Goal: Communication & Community: Participate in discussion

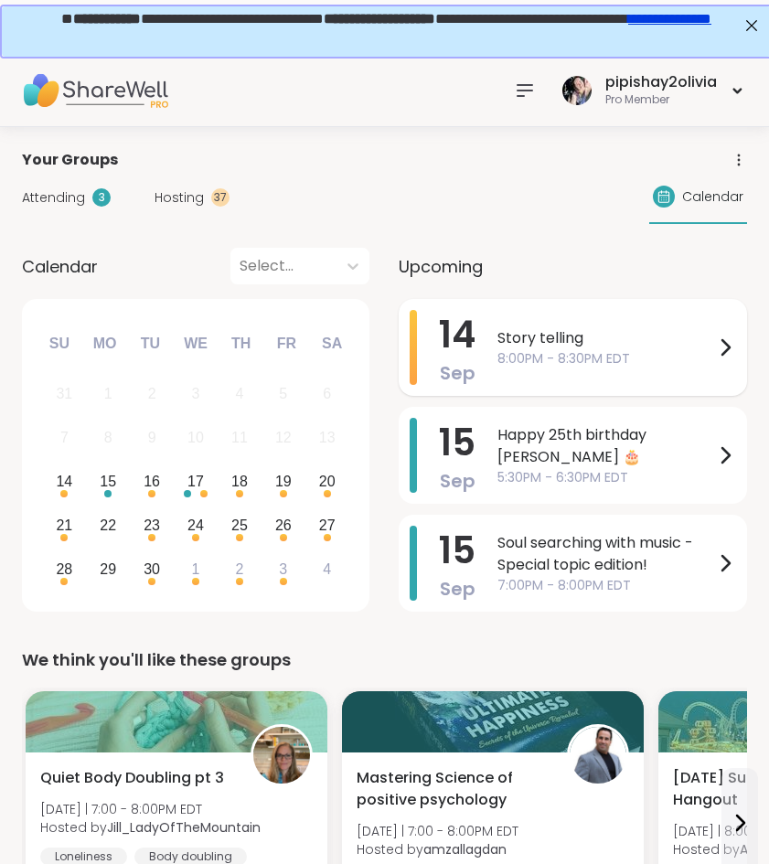
click at [609, 362] on span "8:00PM - 8:30PM EDT" at bounding box center [605, 358] width 217 height 19
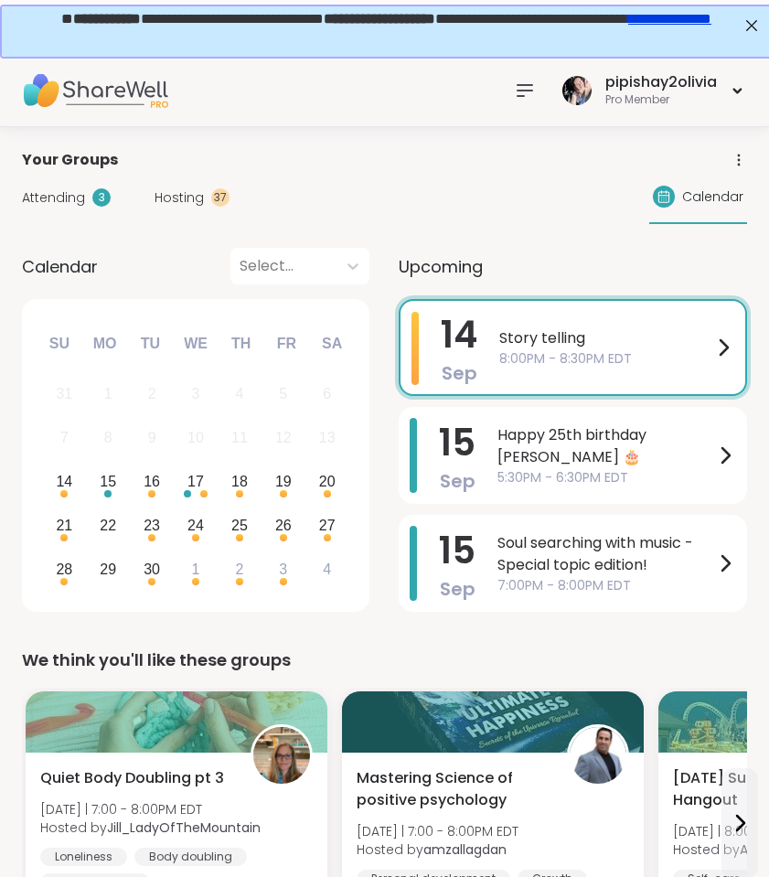
click at [216, 270] on div "Calendar Select..." at bounding box center [195, 266] width 347 height 37
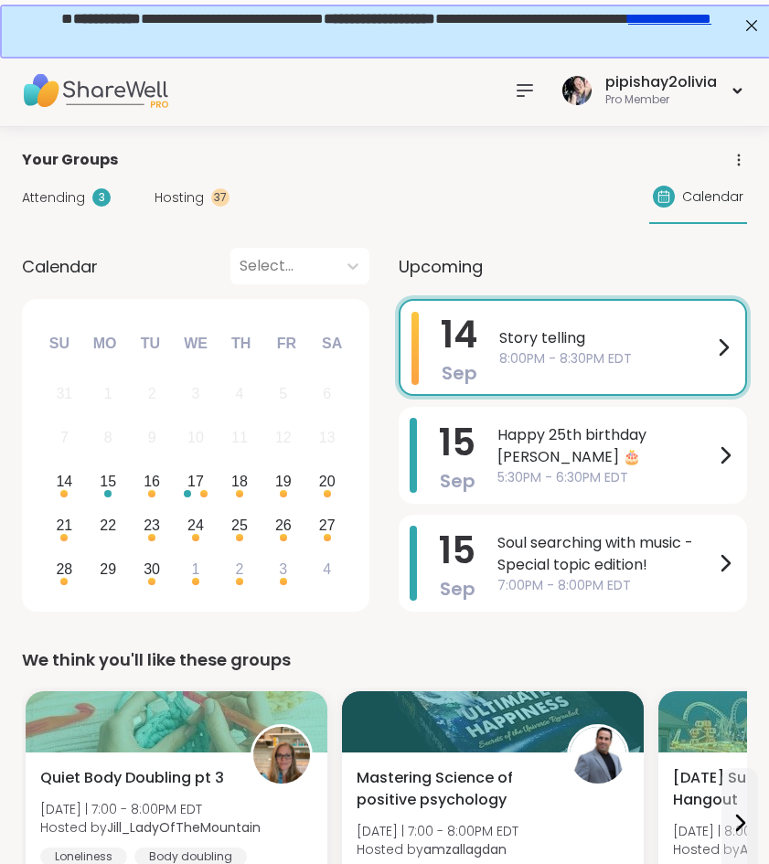
click at [524, 85] on icon at bounding box center [524, 90] width 15 height 11
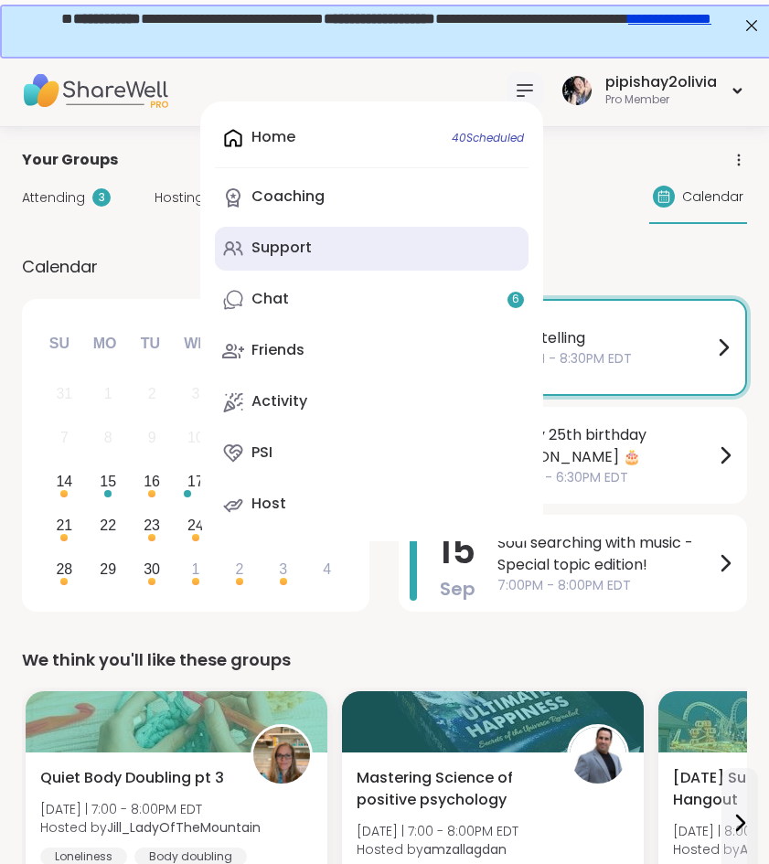
click at [464, 267] on link "Support" at bounding box center [372, 249] width 314 height 44
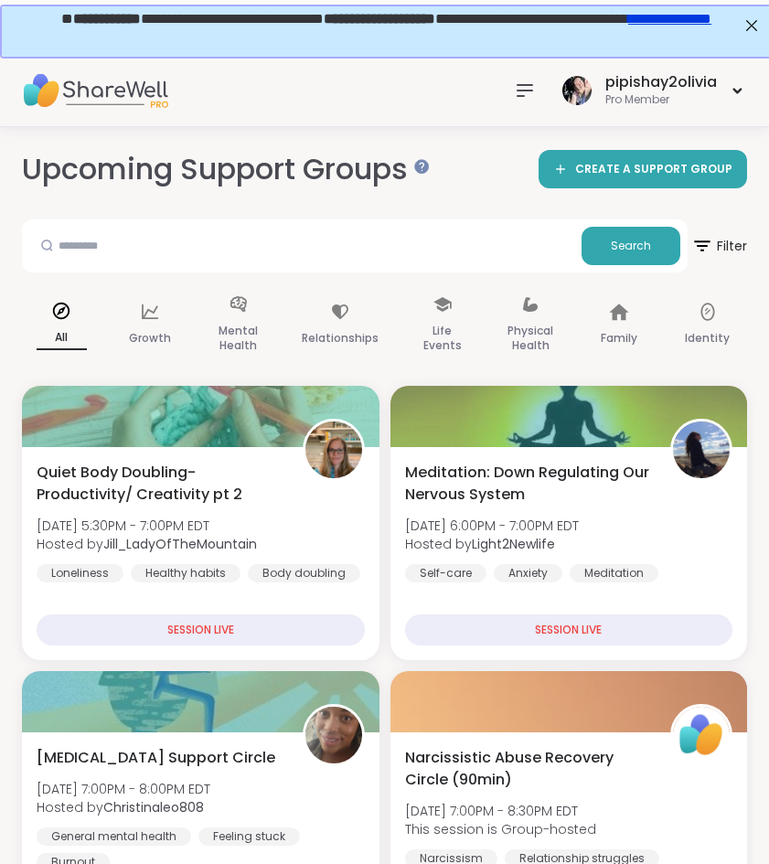
click at [512, 98] on div at bounding box center [525, 90] width 37 height 37
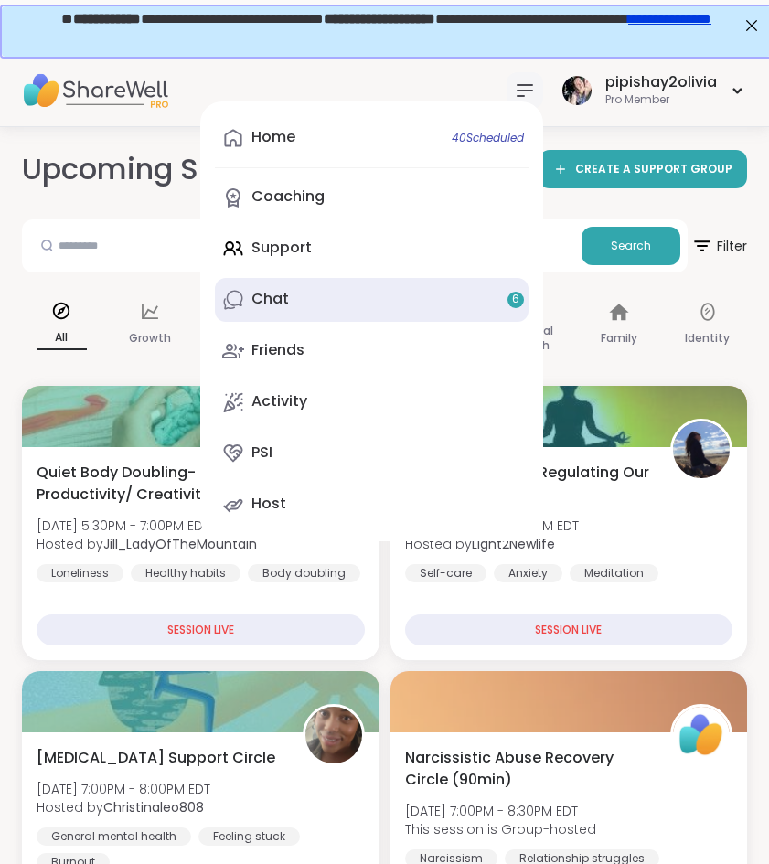
click at [325, 312] on link "Chat 6" at bounding box center [372, 300] width 314 height 44
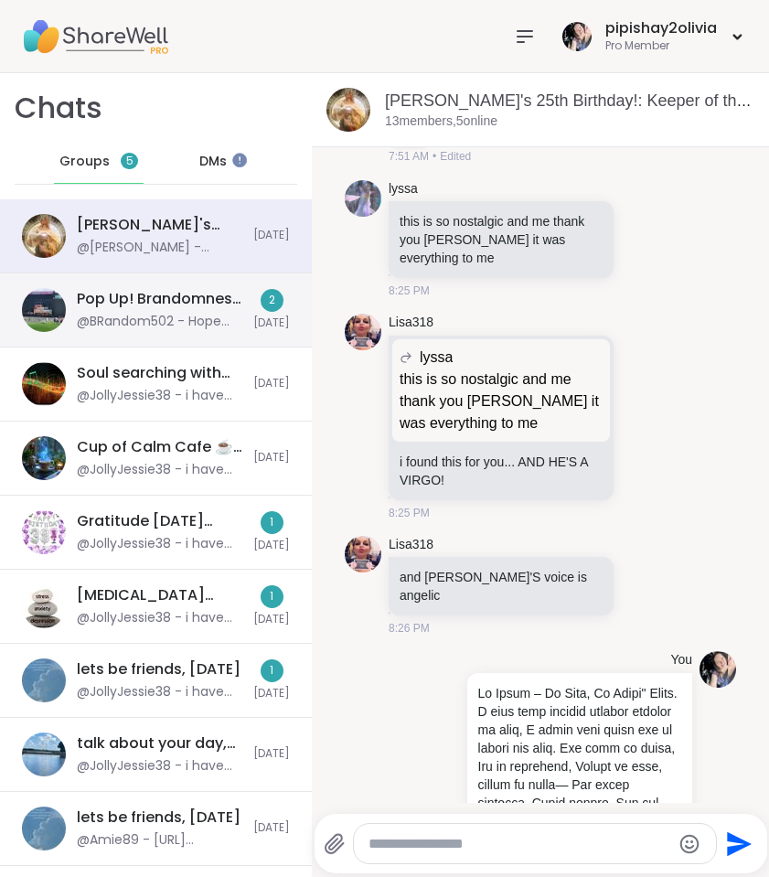
click at [214, 308] on div "Pop Up! Brandomness Festival check in, Sep 14" at bounding box center [159, 299] width 165 height 20
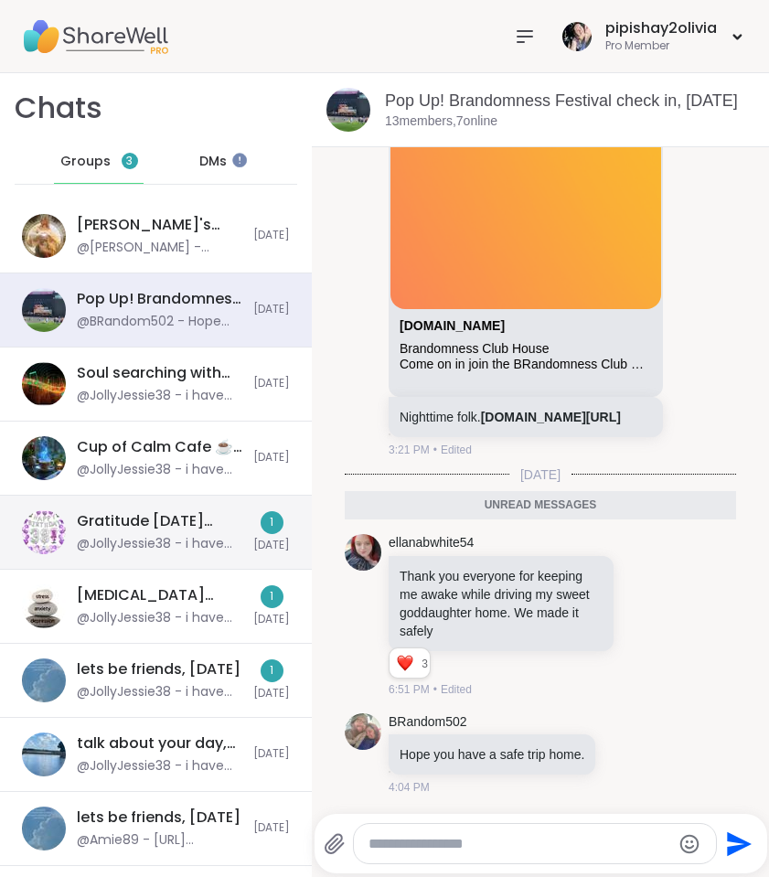
click at [229, 540] on div "@JollyJessie38 - i have now have sessions every day ! i hope you all will give …" at bounding box center [159, 544] width 165 height 18
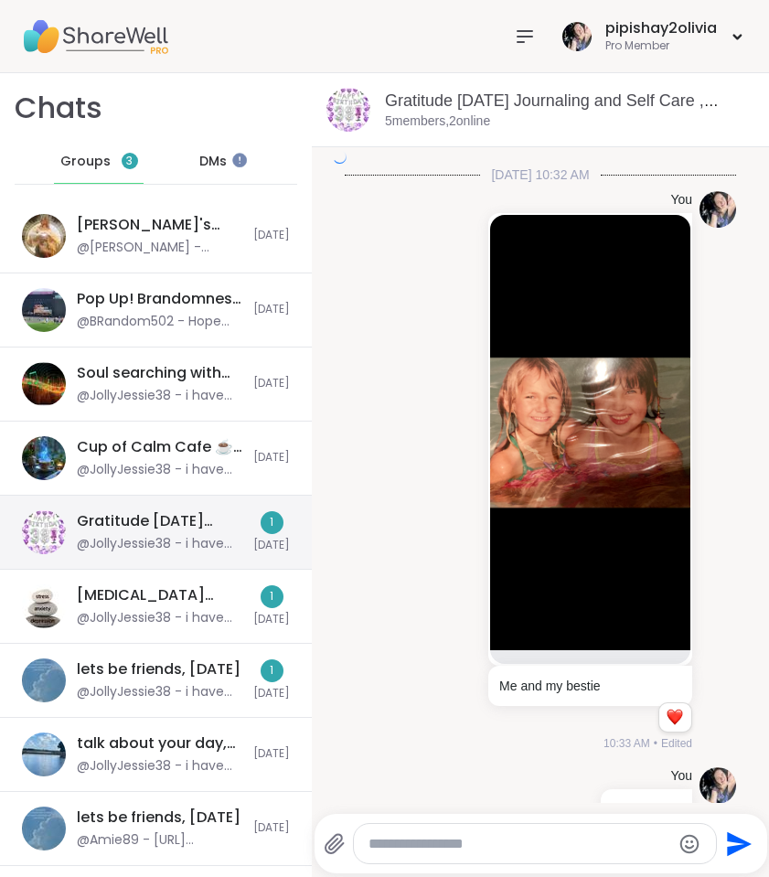
scroll to position [4642, 0]
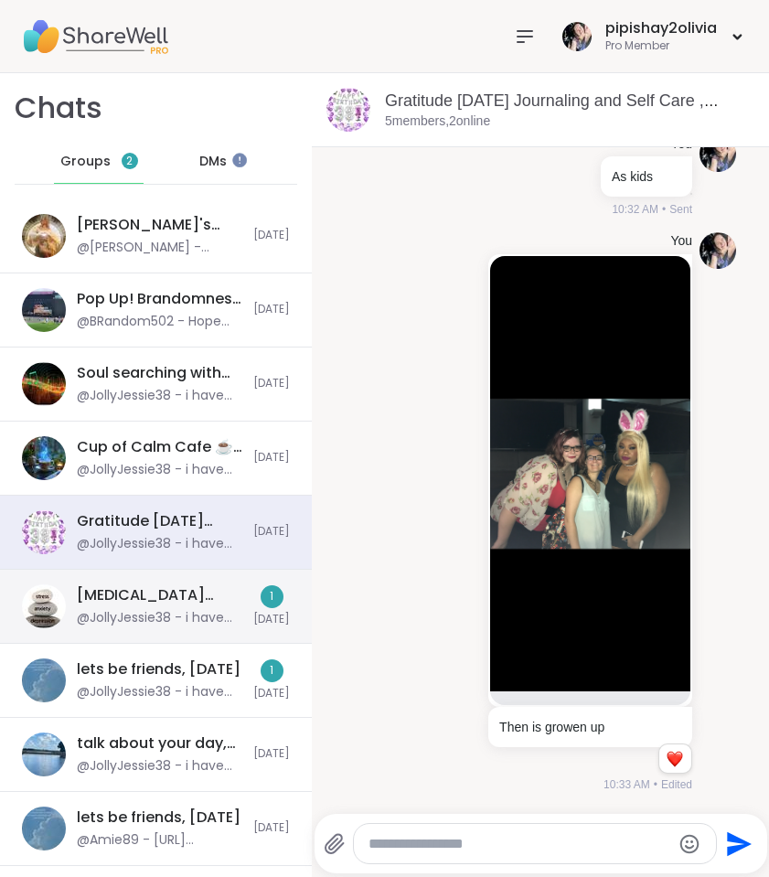
click at [220, 609] on div "@JollyJessie38 - i have now have sessions every day ! i hope you all will give …" at bounding box center [159, 618] width 165 height 18
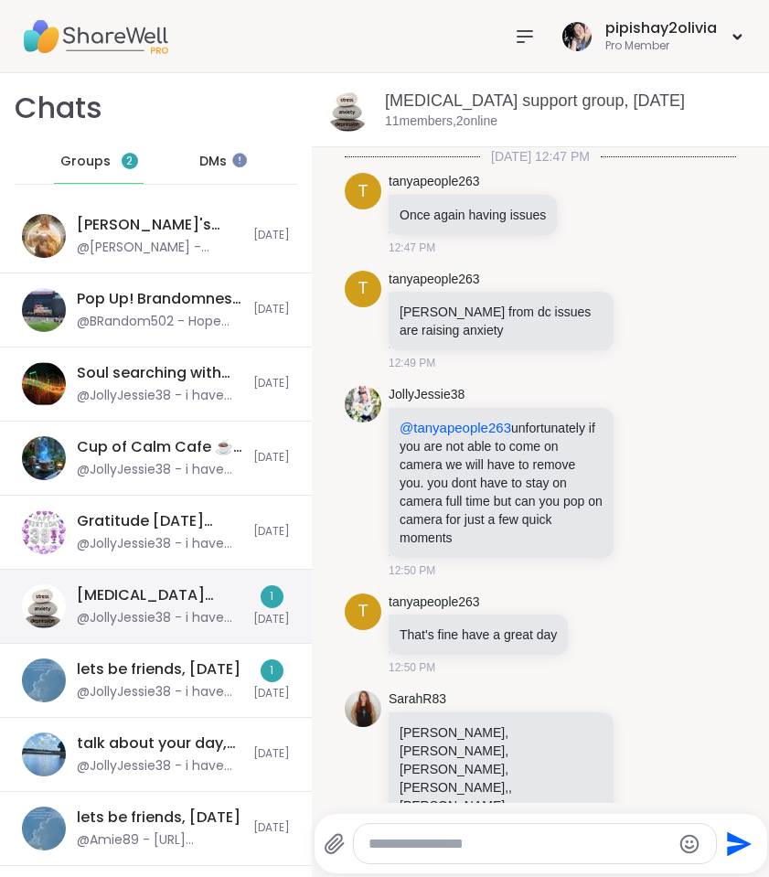
scroll to position [3493, 0]
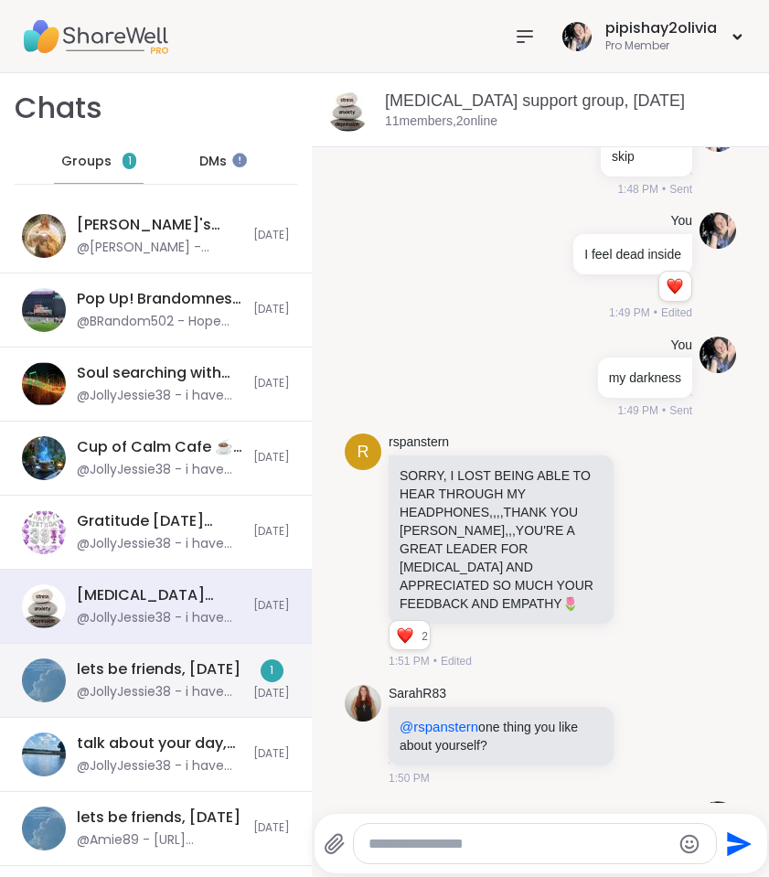
click at [216, 653] on div "lets be friends, Sep 12 @JollyJessie38 - i have now have sessions every day ! i…" at bounding box center [156, 681] width 312 height 74
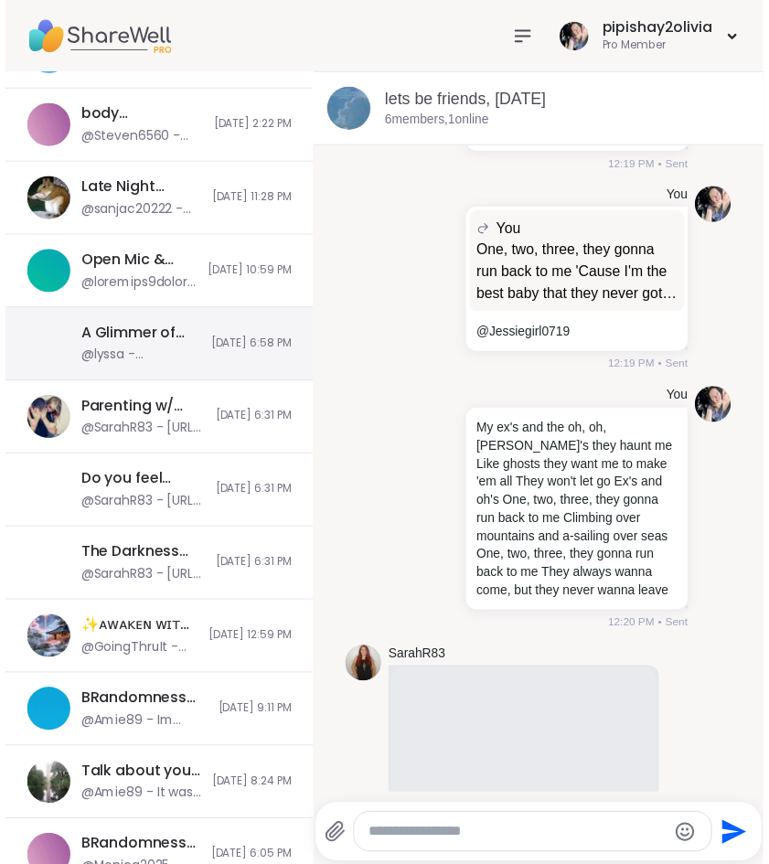
scroll to position [998, 0]
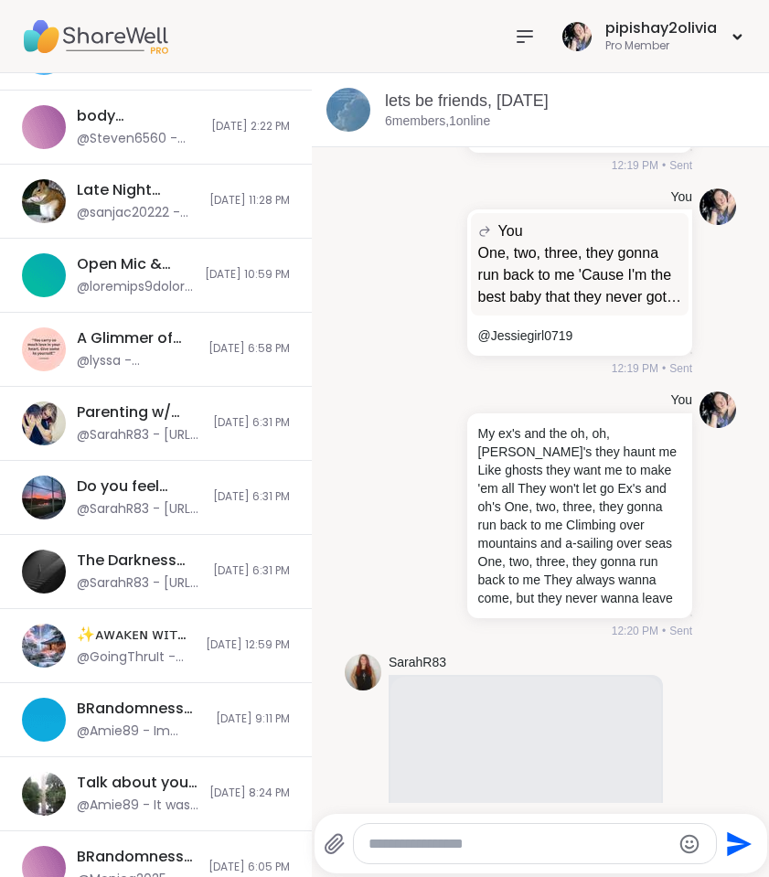
click at [534, 37] on icon at bounding box center [525, 37] width 22 height 22
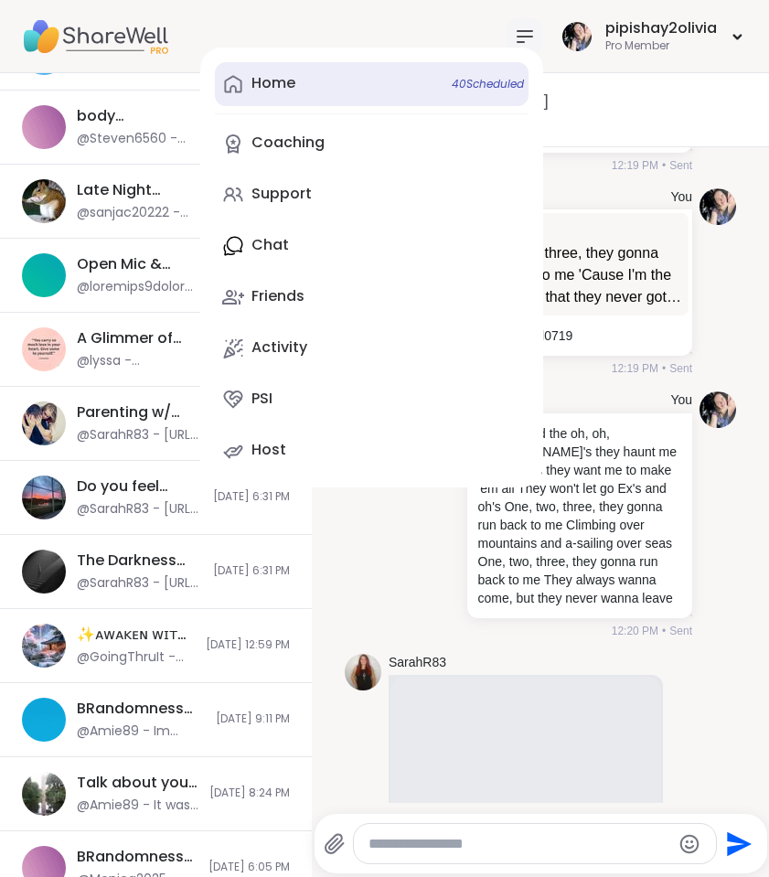
click at [366, 88] on link "Home 40 Scheduled" at bounding box center [372, 84] width 314 height 44
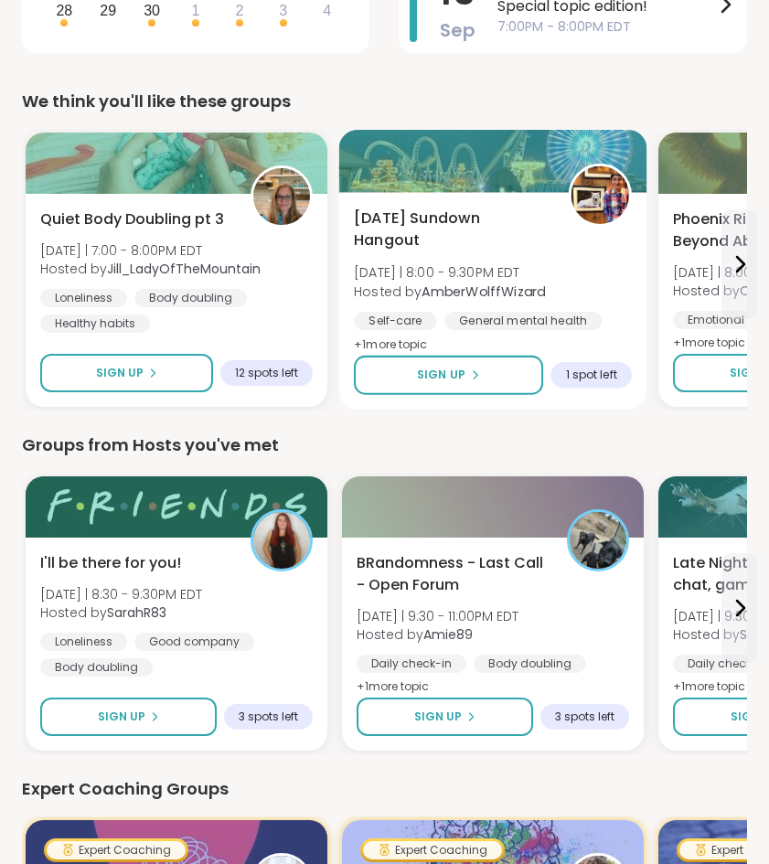
scroll to position [618, 0]
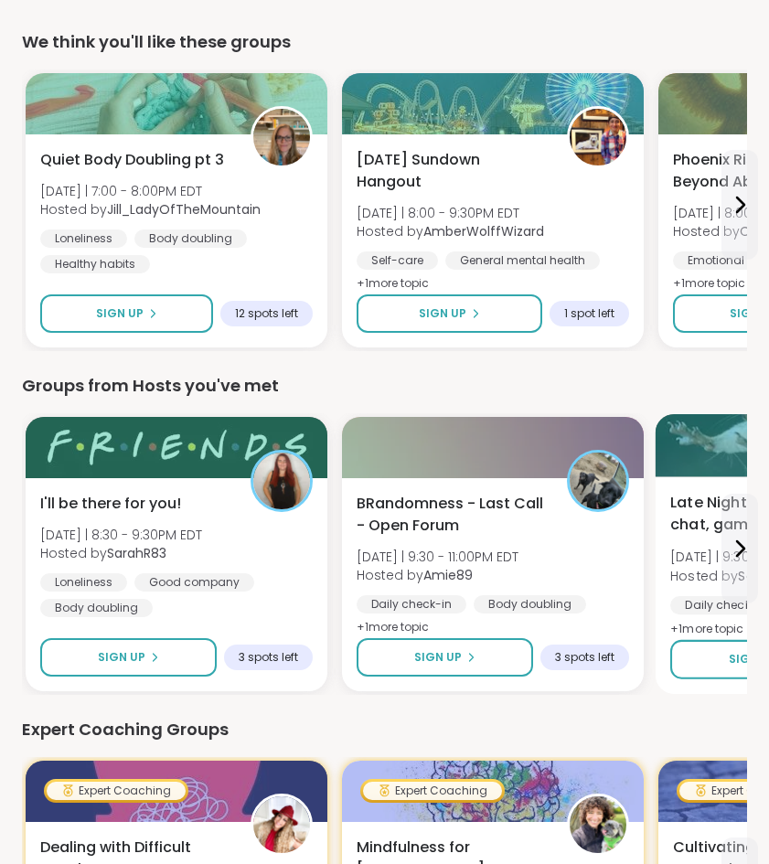
click at [720, 516] on span "Late Night Support - chat, games, body double" at bounding box center [767, 514] width 194 height 45
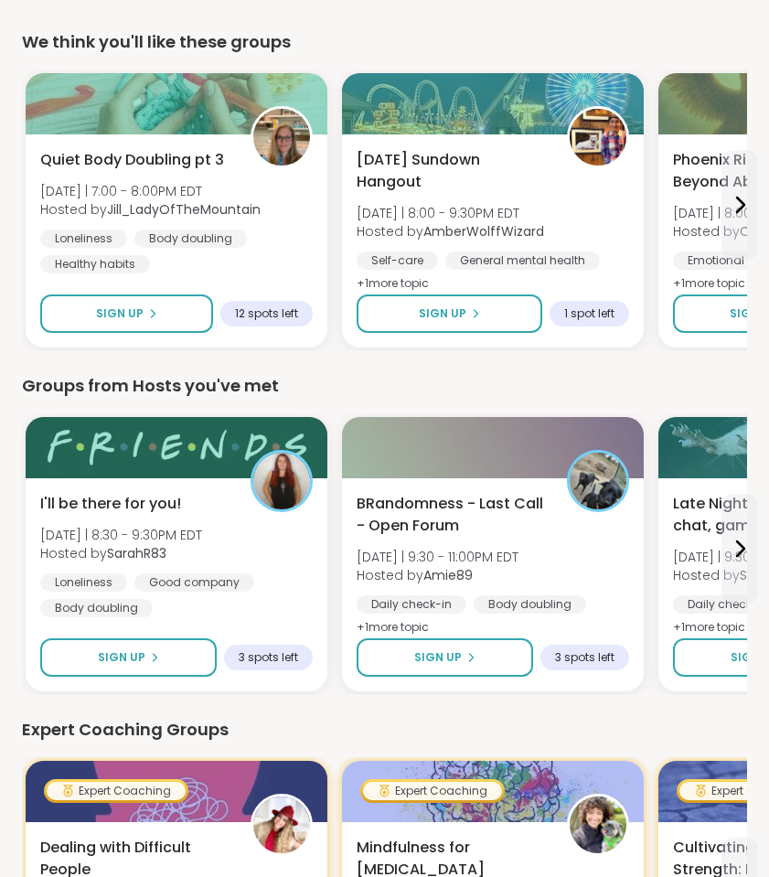
click at [236, 389] on div "Groups from Hosts you've met" at bounding box center [384, 386] width 725 height 26
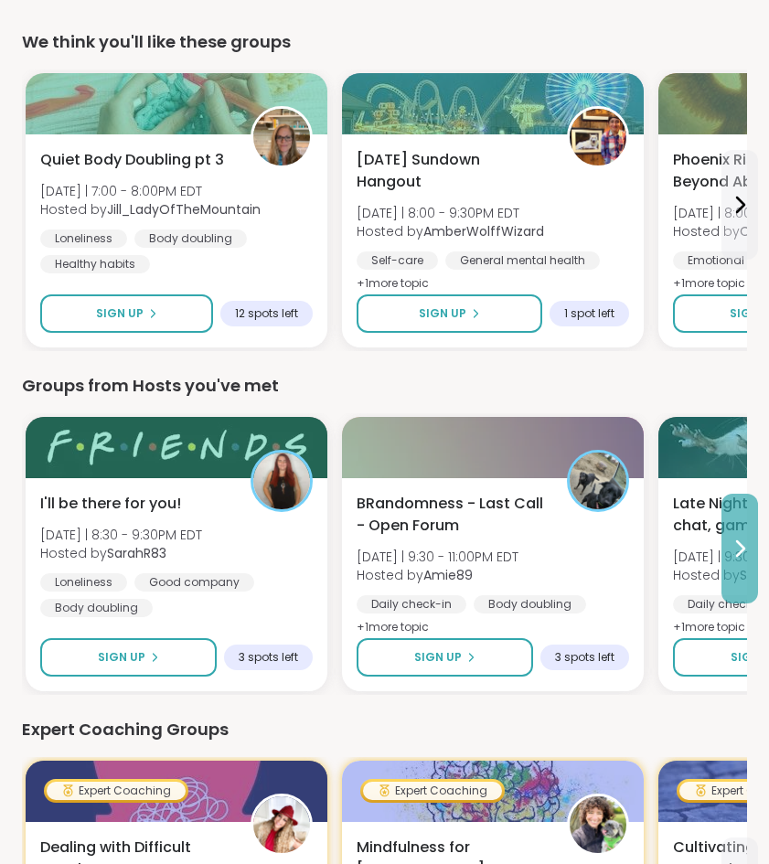
drag, startPoint x: 726, startPoint y: 514, endPoint x: 741, endPoint y: 518, distance: 15.3
click at [741, 518] on button at bounding box center [739, 549] width 37 height 110
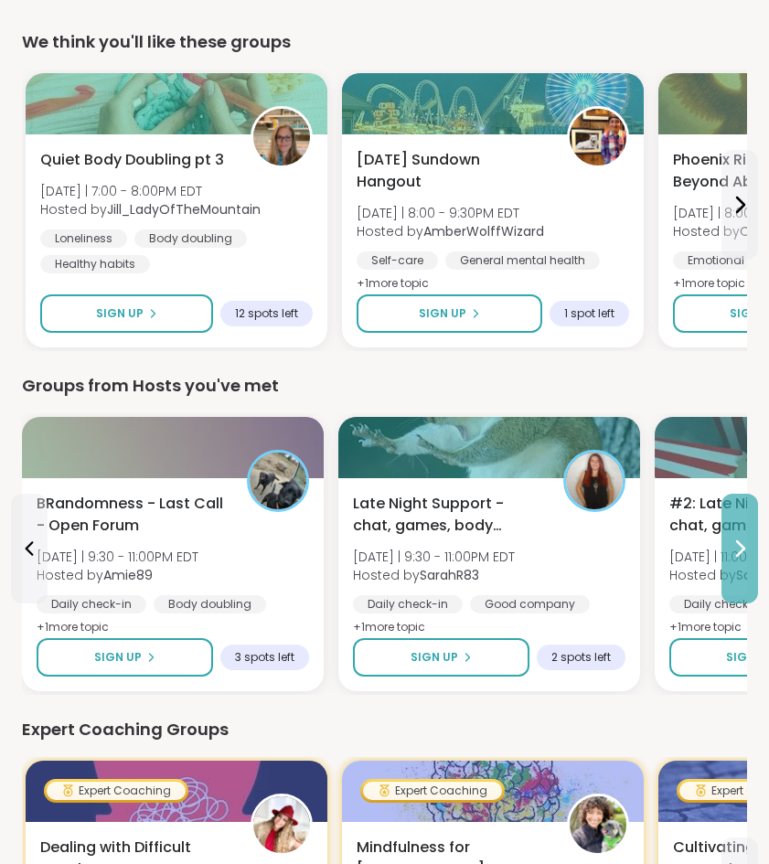
click at [738, 519] on button at bounding box center [739, 549] width 37 height 110
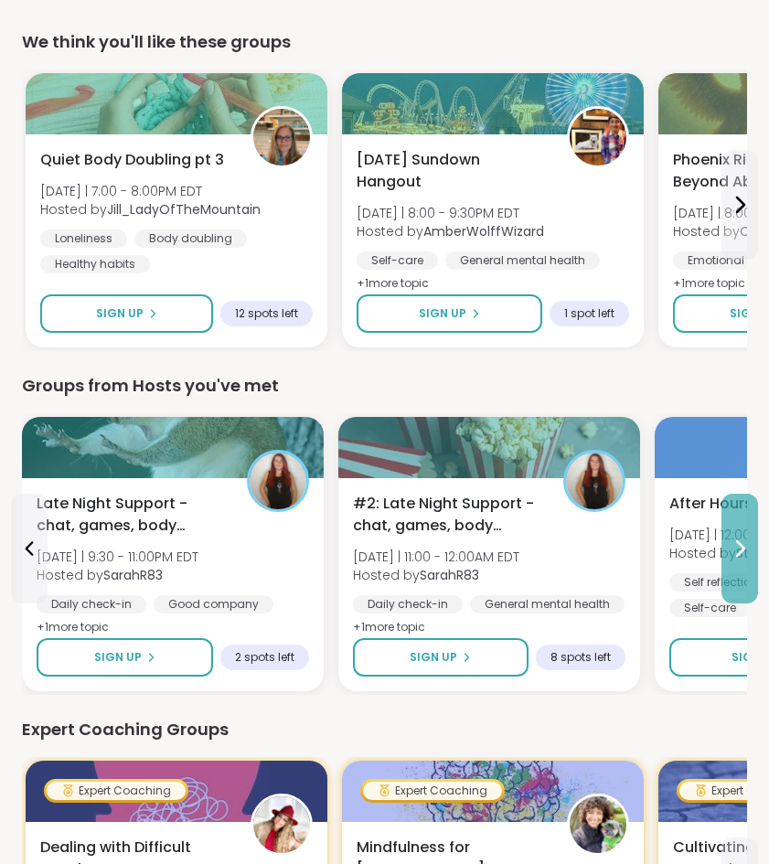
click at [737, 519] on button at bounding box center [739, 549] width 37 height 110
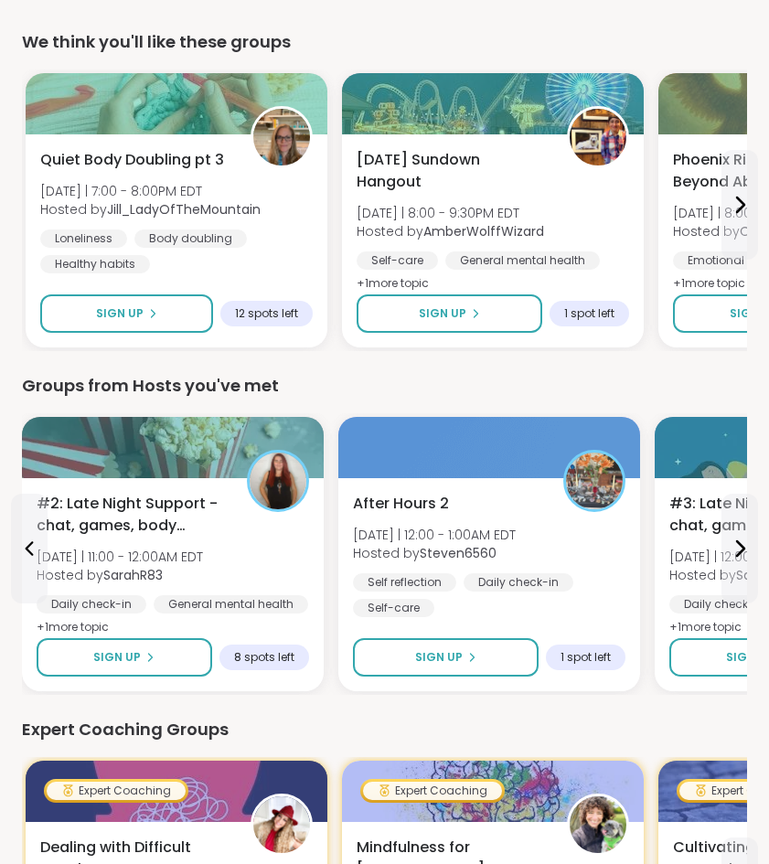
click at [741, 545] on icon at bounding box center [740, 548] width 7 height 15
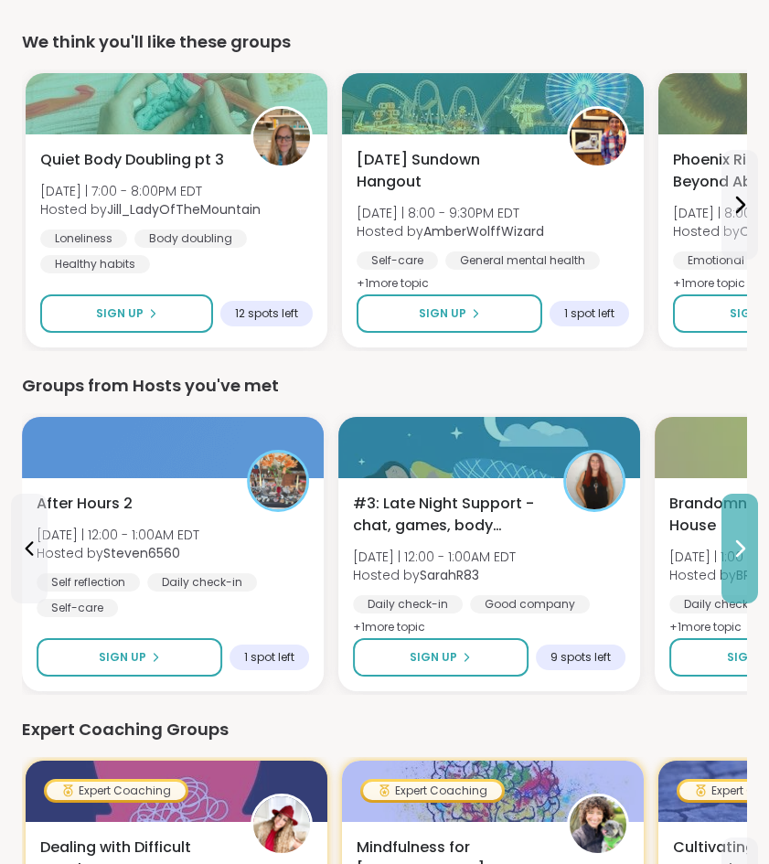
click at [749, 545] on icon at bounding box center [740, 549] width 22 height 22
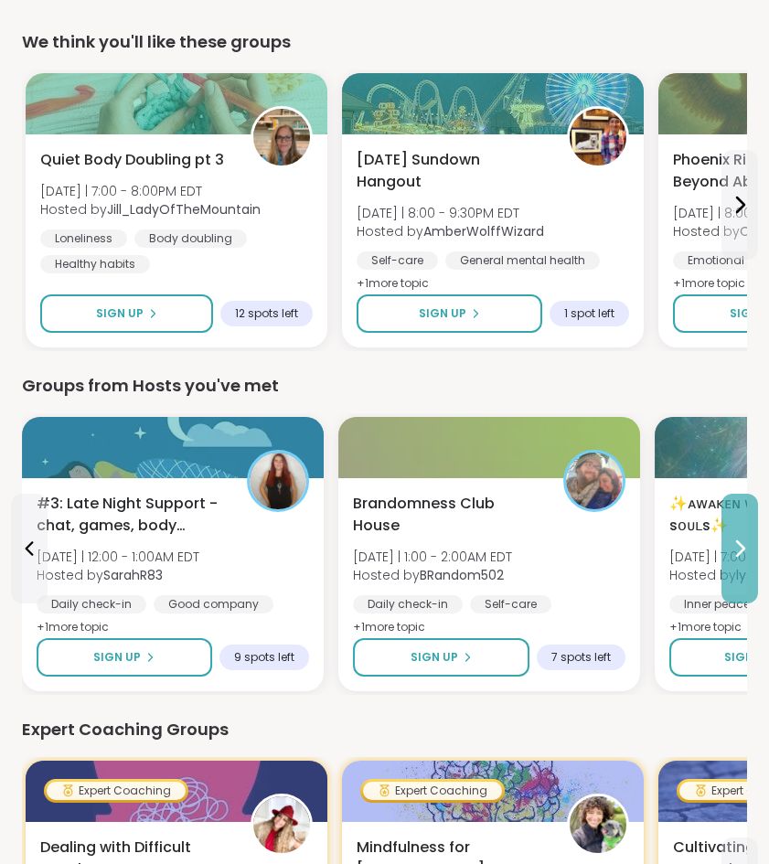
click at [749, 545] on icon at bounding box center [740, 549] width 22 height 22
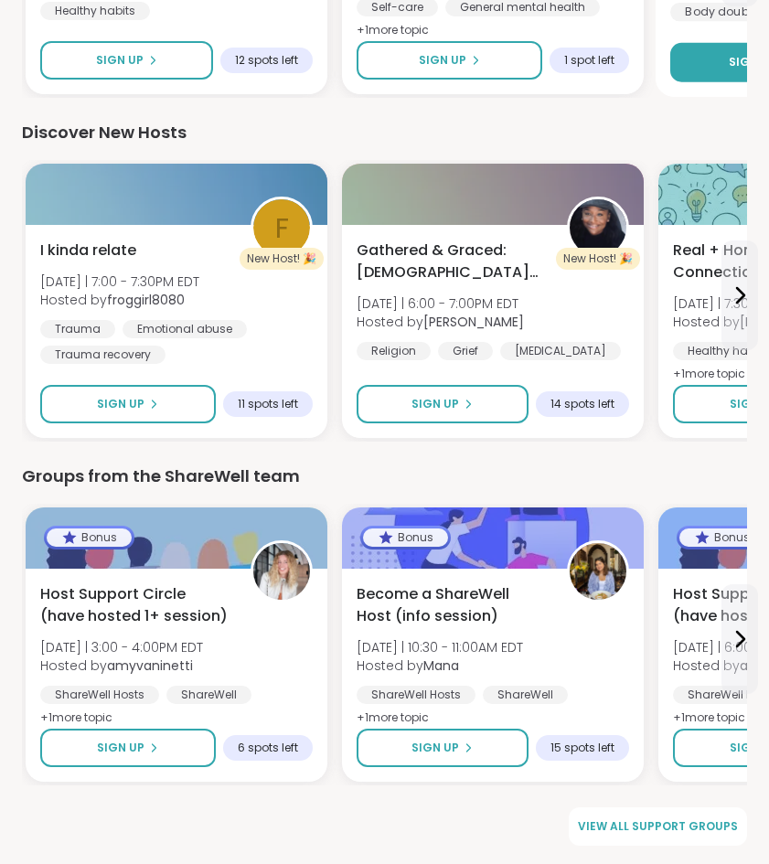
scroll to position [2246, 0]
